Goal: Information Seeking & Learning: Learn about a topic

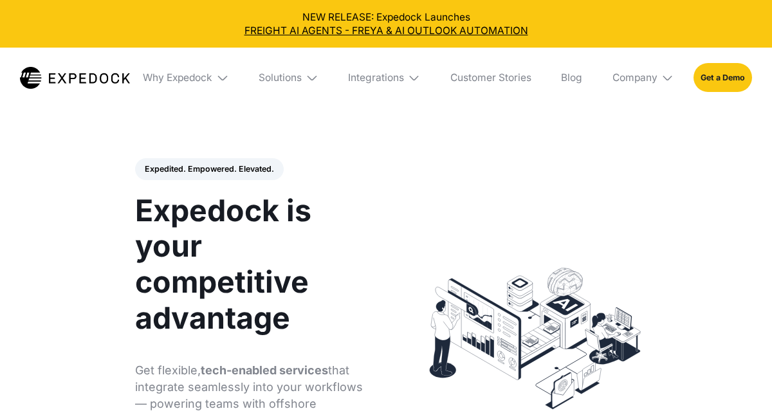
select select
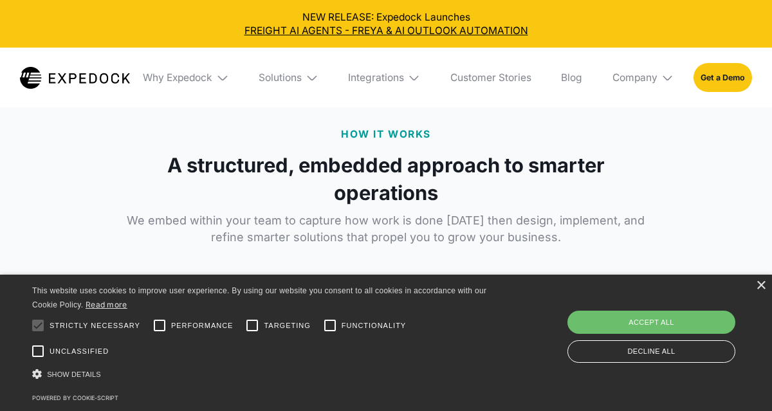
scroll to position [1971, 0]
click at [664, 77] on img at bounding box center [667, 77] width 12 height 12
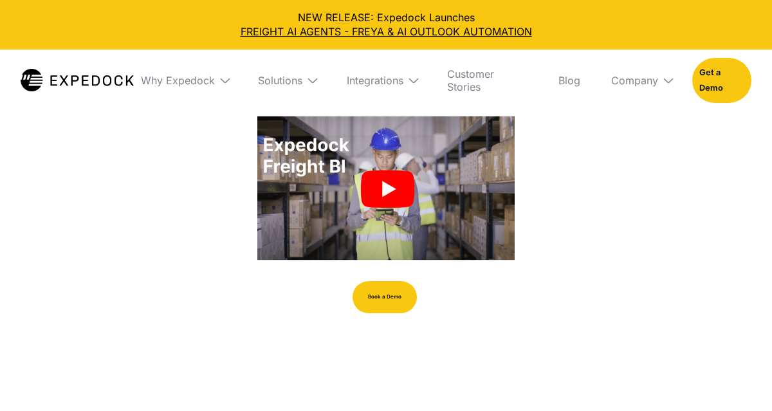
select select
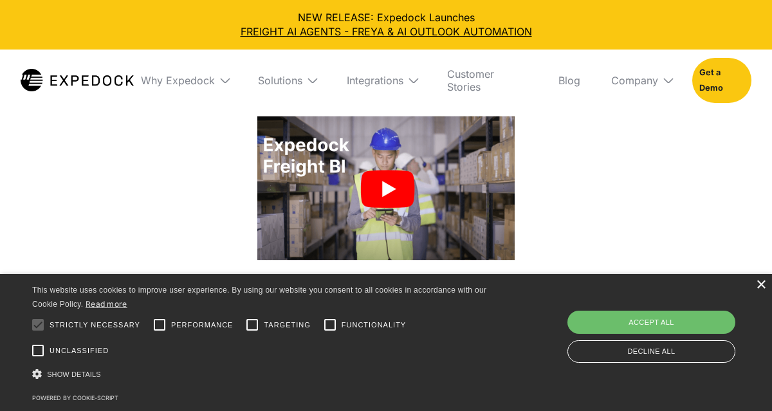
click at [760, 282] on div "×" at bounding box center [761, 286] width 10 height 10
